Goal: Task Accomplishment & Management: Manage account settings

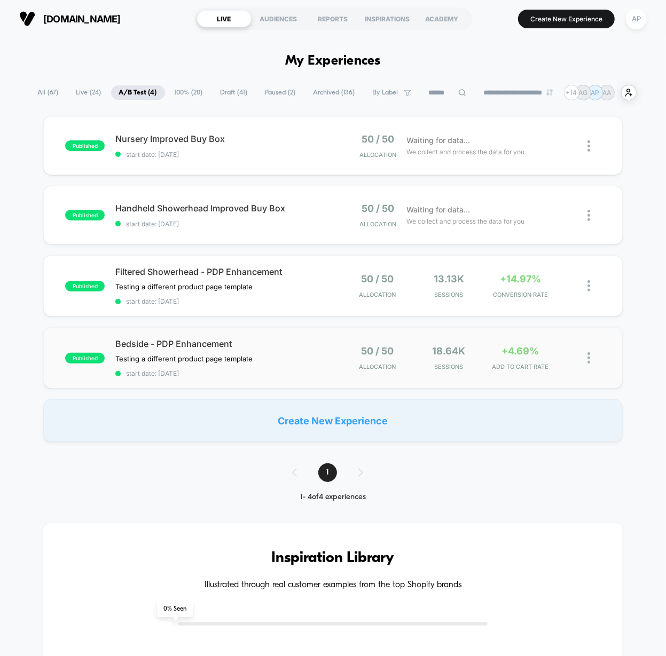
click at [304, 376] on div "published Bedside - PDP Enhancement Testing a different product page template C…" at bounding box center [332, 357] width 579 height 61
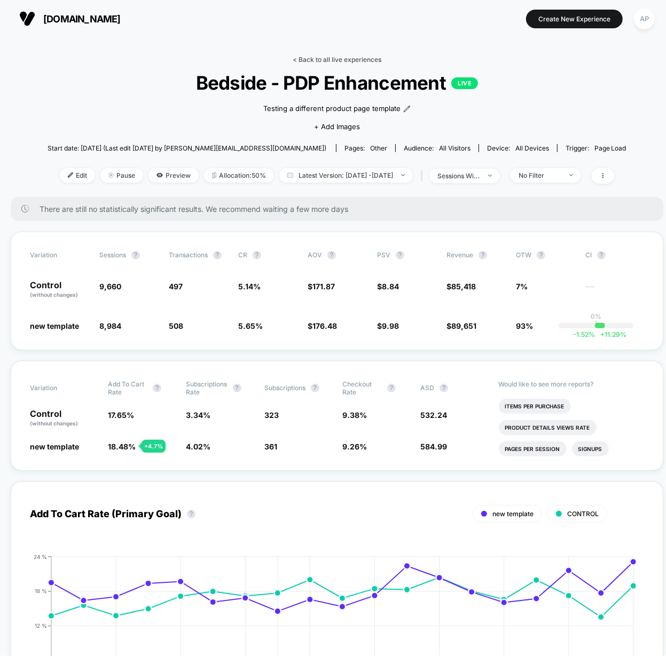
click at [330, 56] on link "< Back to all live experiences" at bounding box center [336, 60] width 89 height 8
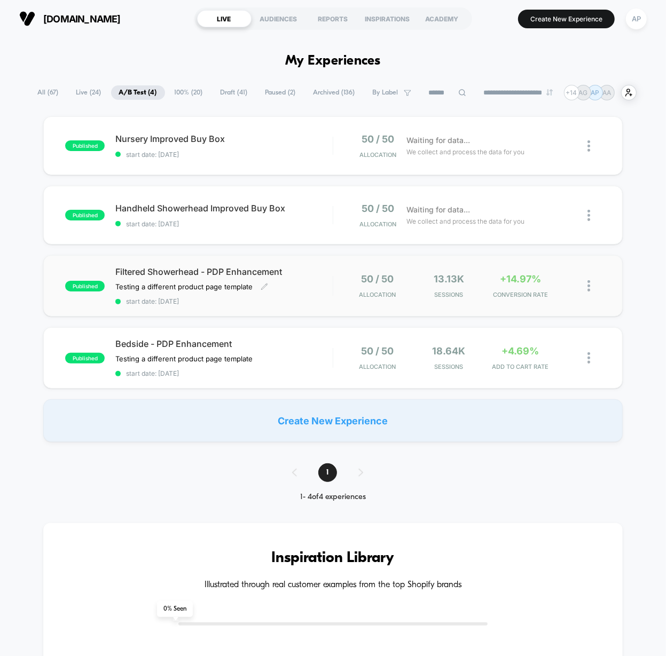
click at [320, 294] on div "Filtered Showerhead - PDP Enhancement Testing a different product page template…" at bounding box center [223, 285] width 217 height 39
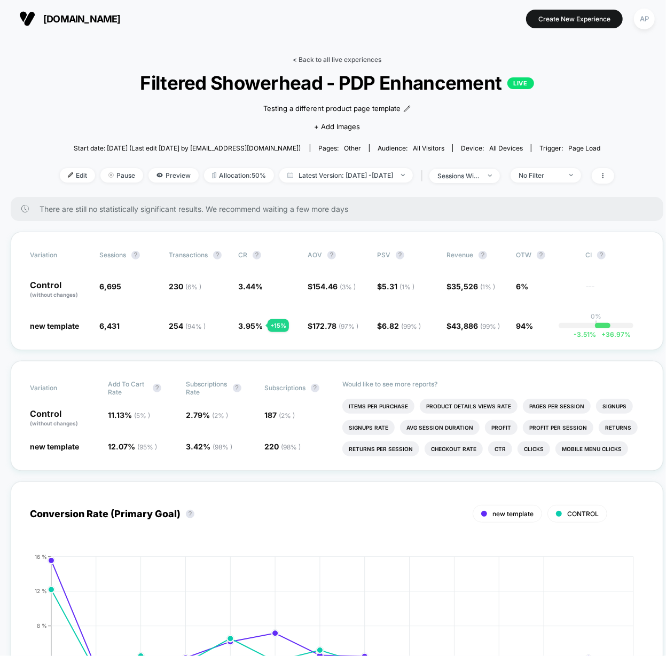
click at [374, 60] on link "< Back to all live experiences" at bounding box center [336, 60] width 89 height 8
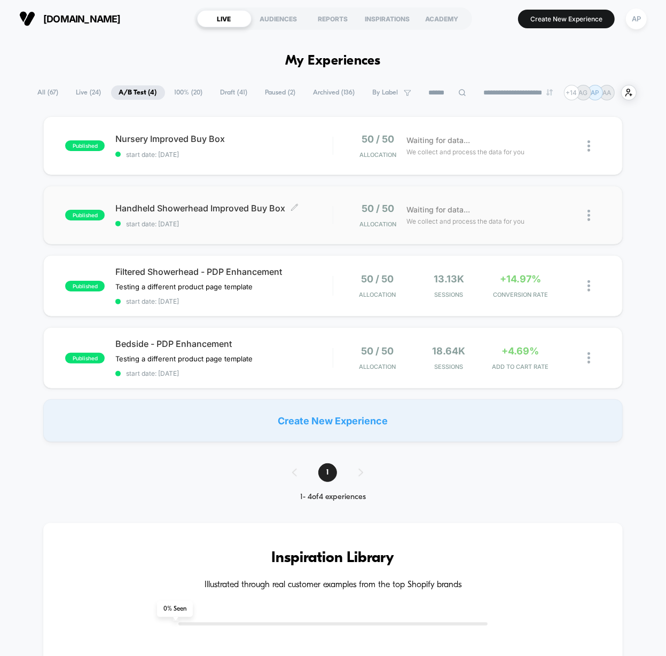
click at [281, 224] on span "start date: [DATE]" at bounding box center [223, 224] width 217 height 8
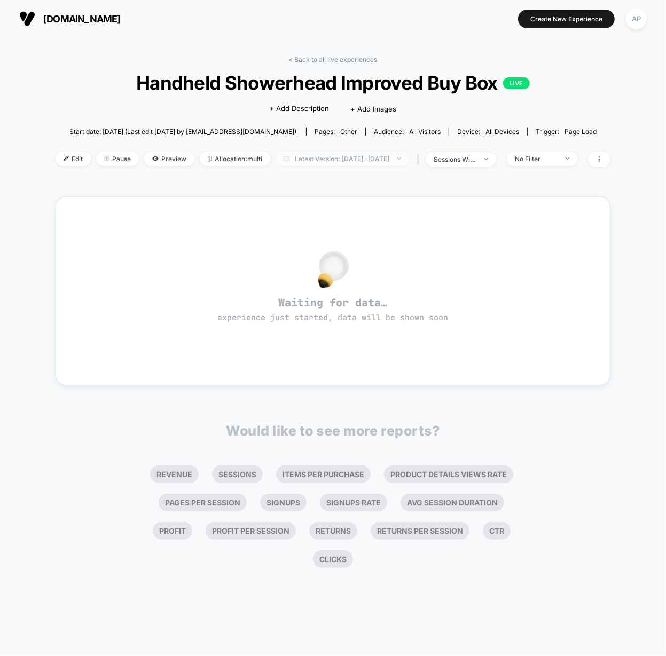
click at [305, 157] on span "Latest Version: Sep 22, 2025 - Sep 22, 2025" at bounding box center [341, 159] width 133 height 14
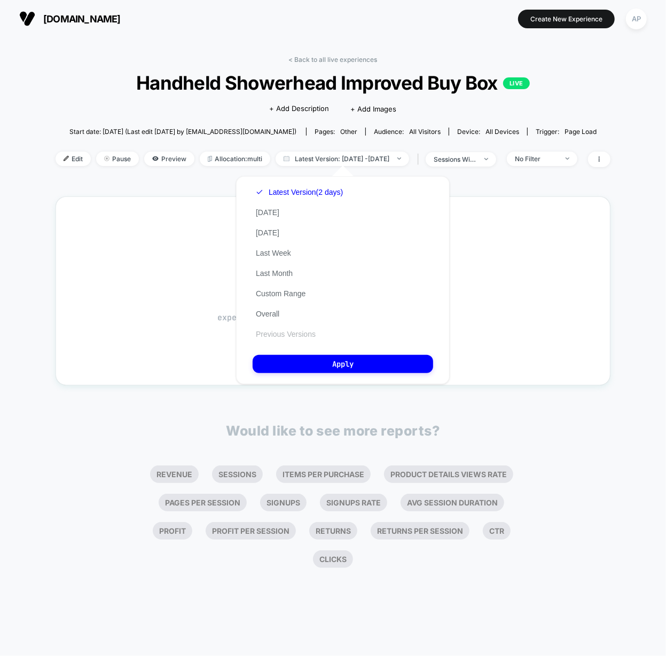
click at [296, 336] on button "Previous Versions" at bounding box center [285, 334] width 66 height 10
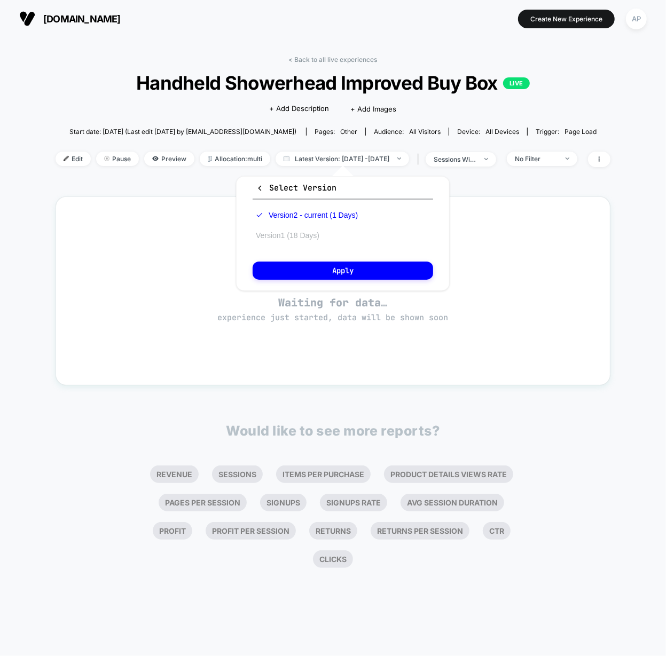
click at [317, 236] on button "Version 1 (18 Days)" at bounding box center [287, 236] width 70 height 10
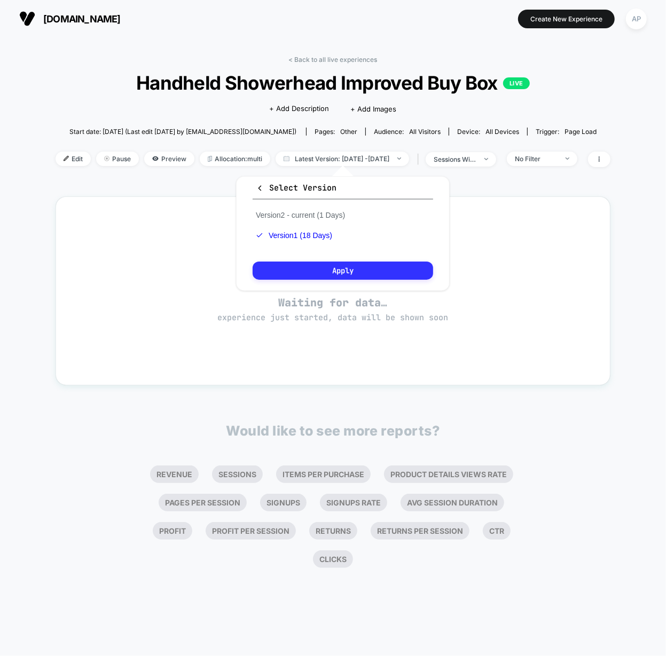
click at [335, 275] on button "Apply" at bounding box center [342, 271] width 180 height 18
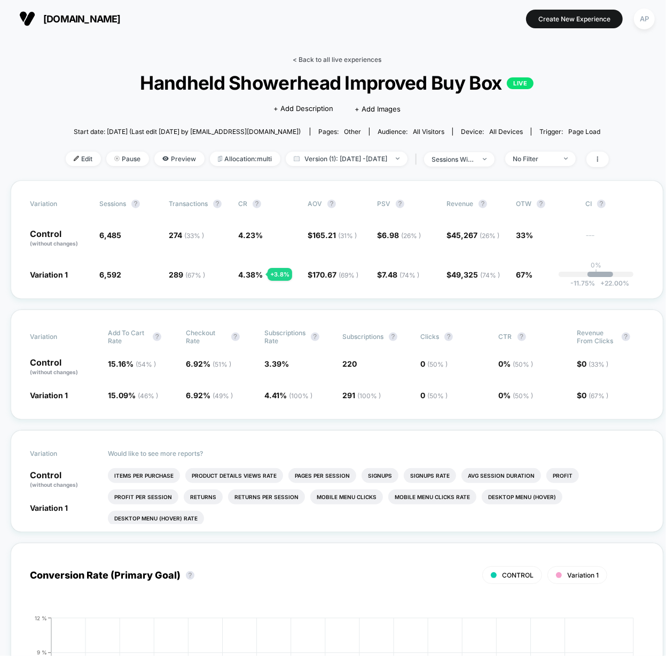
click at [317, 59] on link "< Back to all live experiences" at bounding box center [336, 60] width 89 height 8
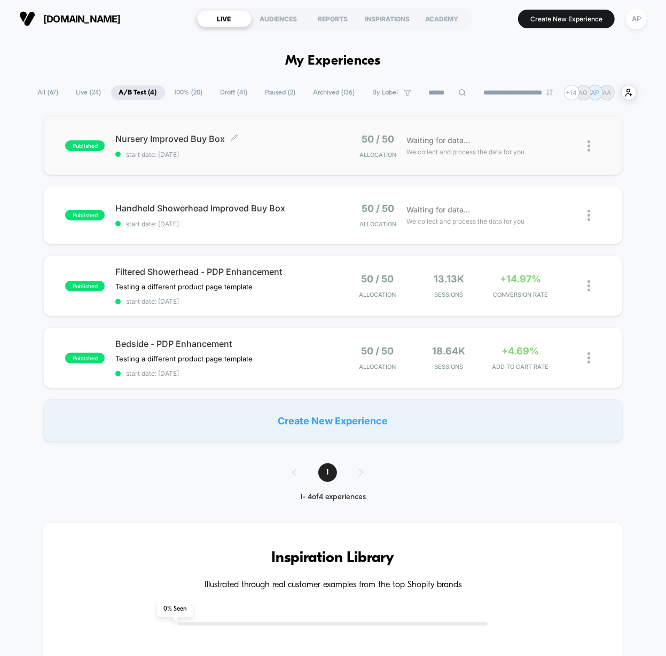
click at [265, 147] on div "Nursery Improved Buy Box Click to edit experience details Click to edit experie…" at bounding box center [223, 145] width 217 height 25
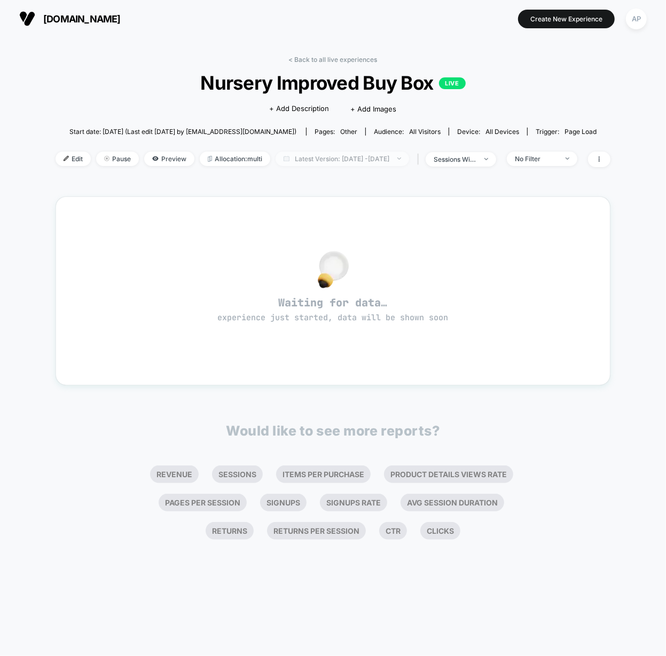
click at [291, 156] on span "Latest Version: Sep 22, 2025 - Sep 22, 2025" at bounding box center [341, 159] width 133 height 14
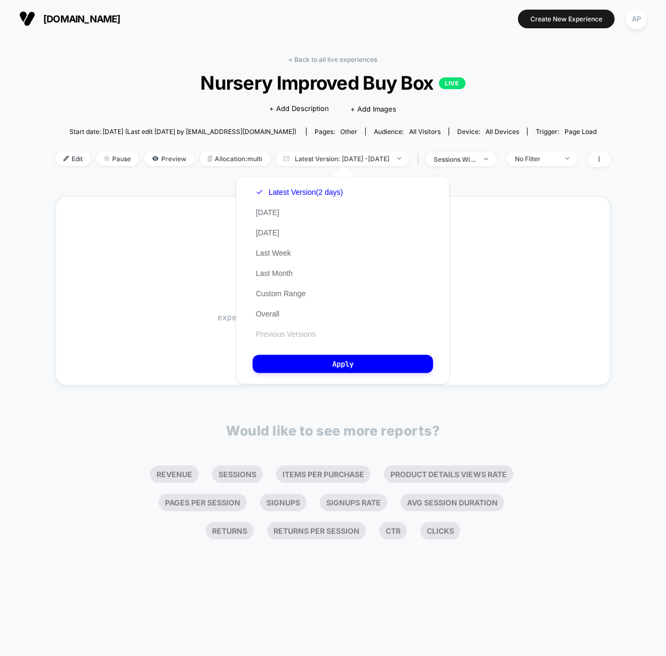
click at [284, 336] on button "Previous Versions" at bounding box center [285, 334] width 66 height 10
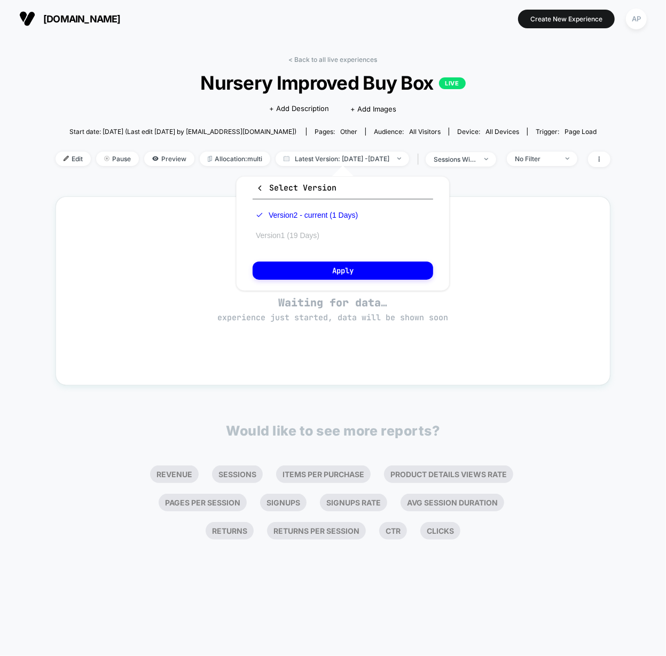
click at [287, 235] on button "Version 1 (19 Days)" at bounding box center [287, 236] width 70 height 10
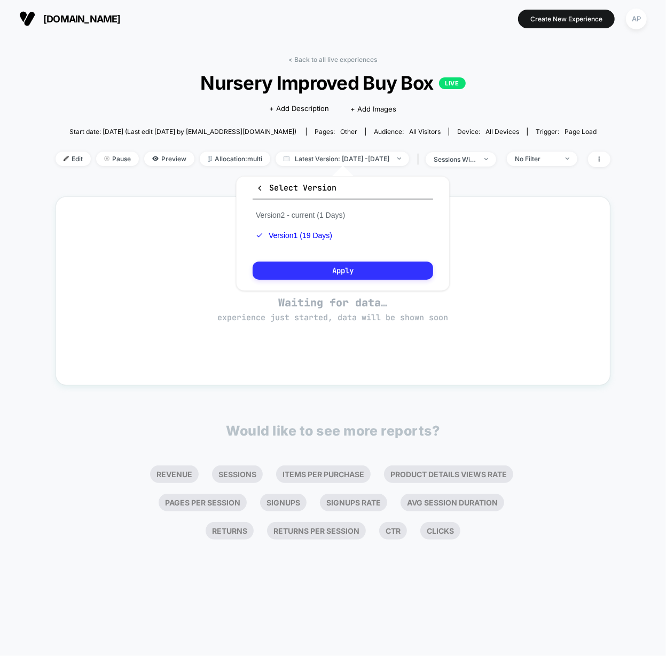
click at [292, 271] on button "Apply" at bounding box center [342, 271] width 180 height 18
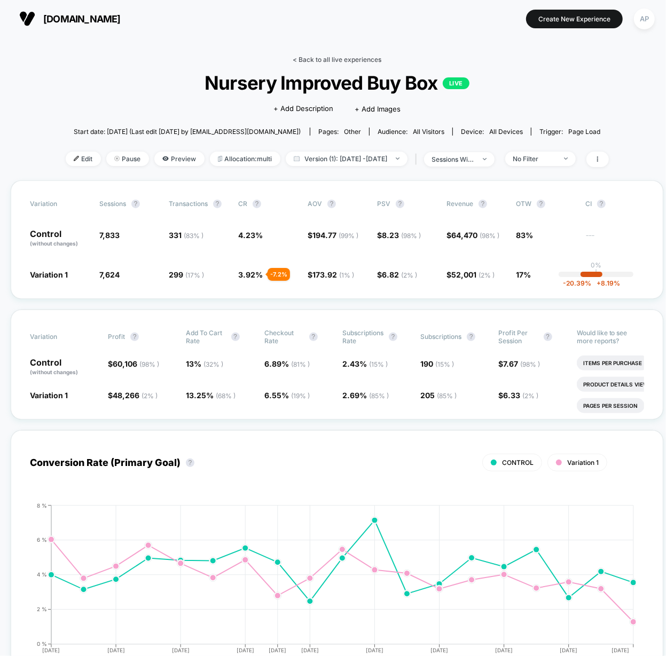
click at [321, 57] on link "< Back to all live experiences" at bounding box center [336, 60] width 89 height 8
